Goal: Find specific page/section: Find specific page/section

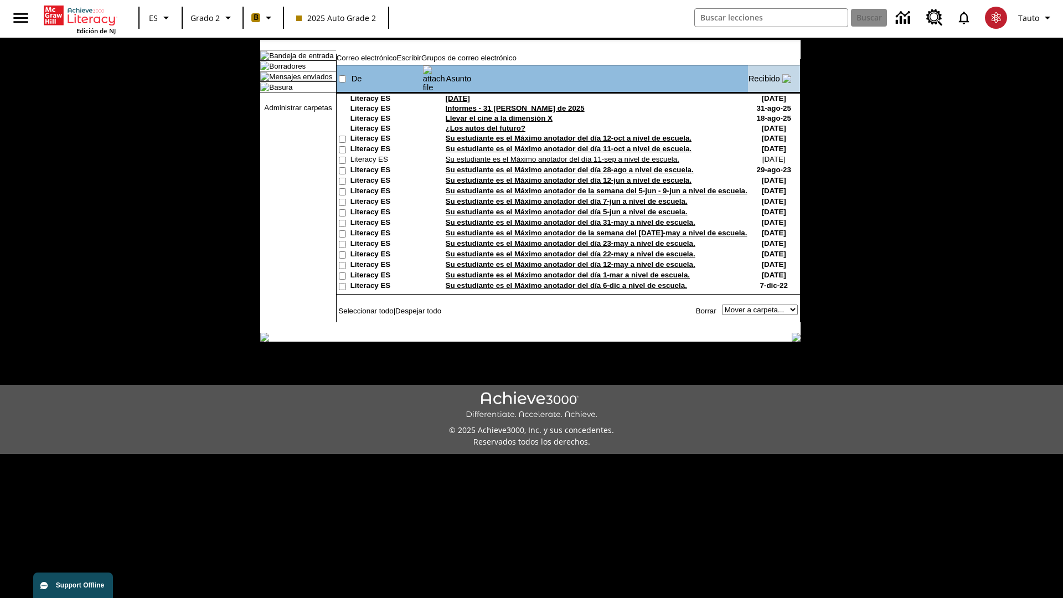
click at [295, 81] on link "Mensajes enviados" at bounding box center [300, 77] width 63 height 8
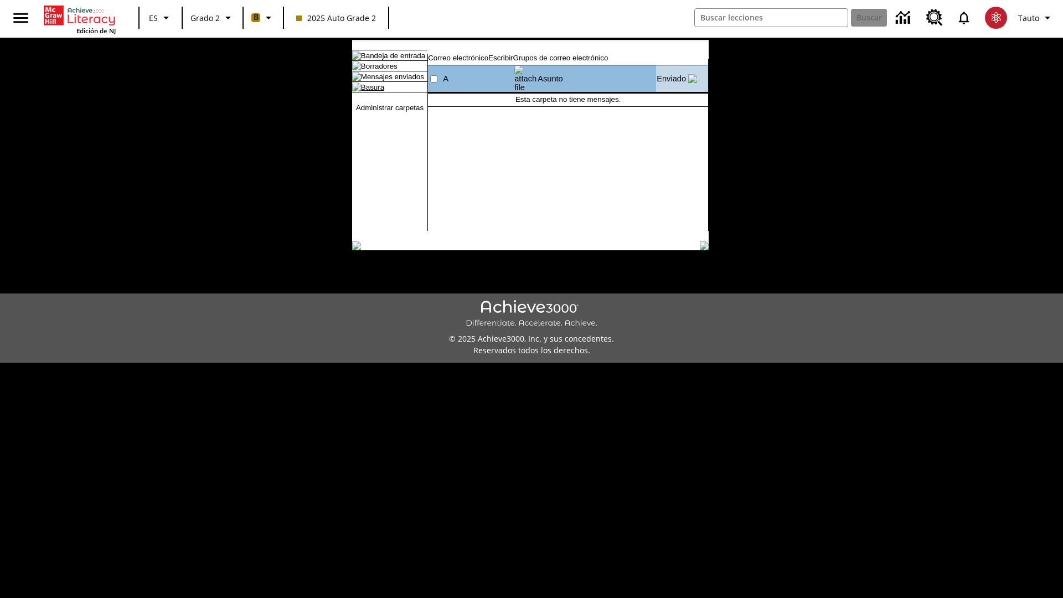
click at [363, 91] on link "Basura" at bounding box center [372, 87] width 23 height 8
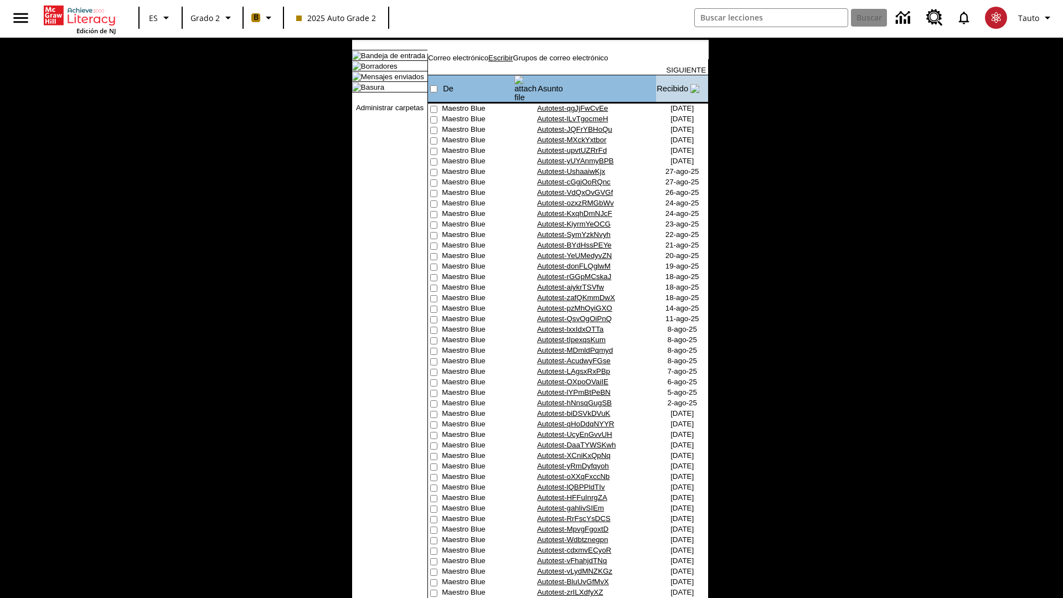
click at [513, 62] on link "Escribir" at bounding box center [500, 58] width 24 height 8
